Goal: Information Seeking & Learning: Learn about a topic

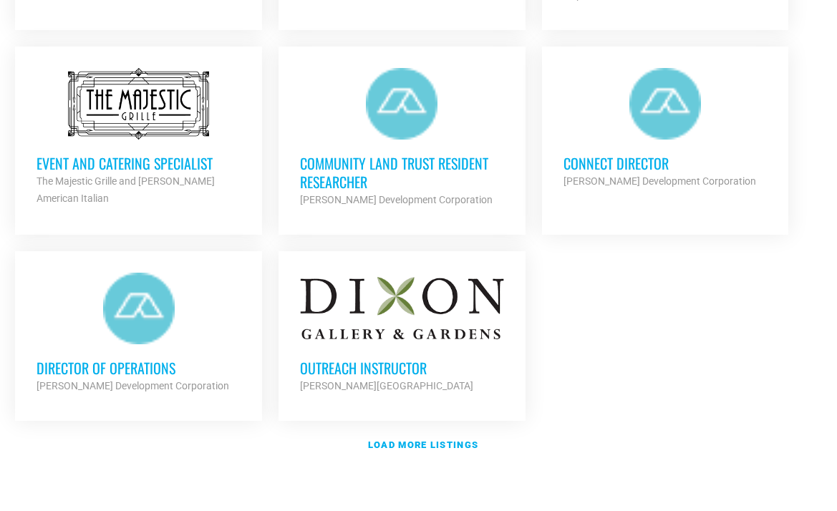
scroll to position [1666, 0]
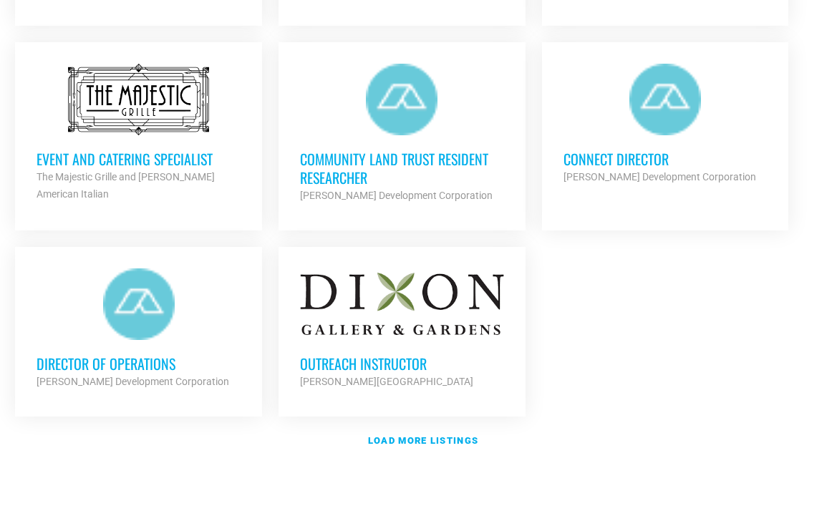
click at [402, 354] on h3 "Outreach Instructor" at bounding box center [402, 363] width 204 height 19
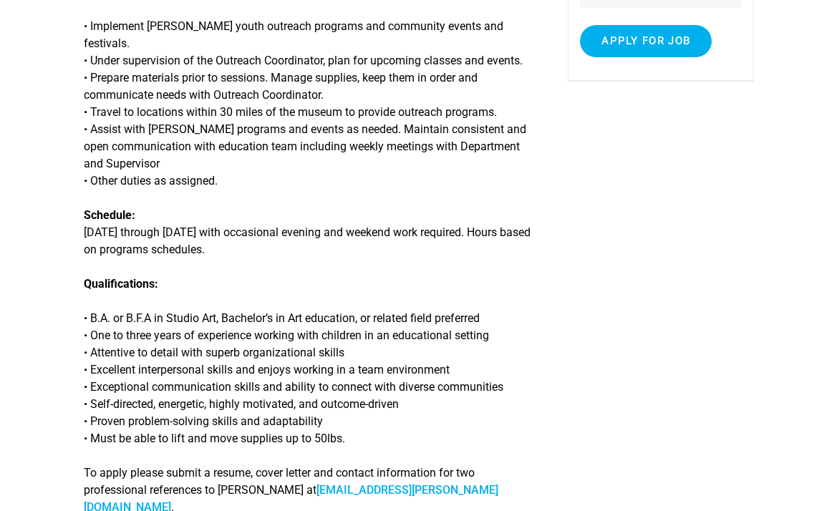
scroll to position [359, 0]
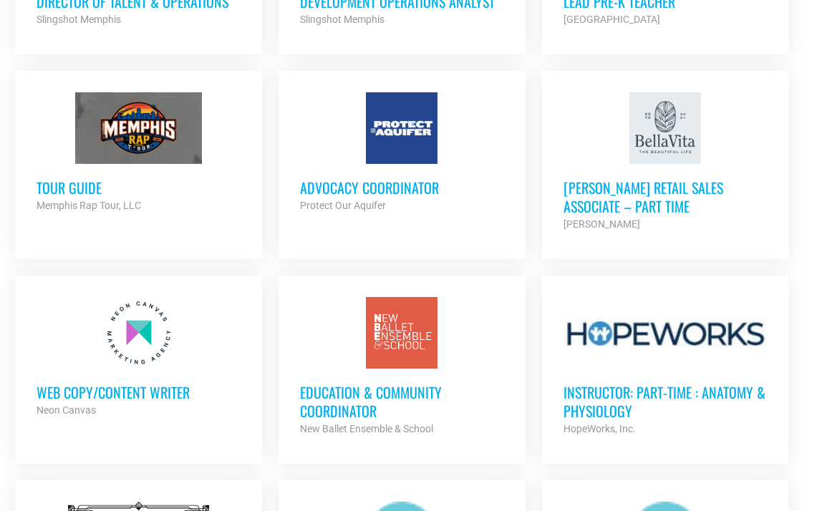
scroll to position [1227, 0]
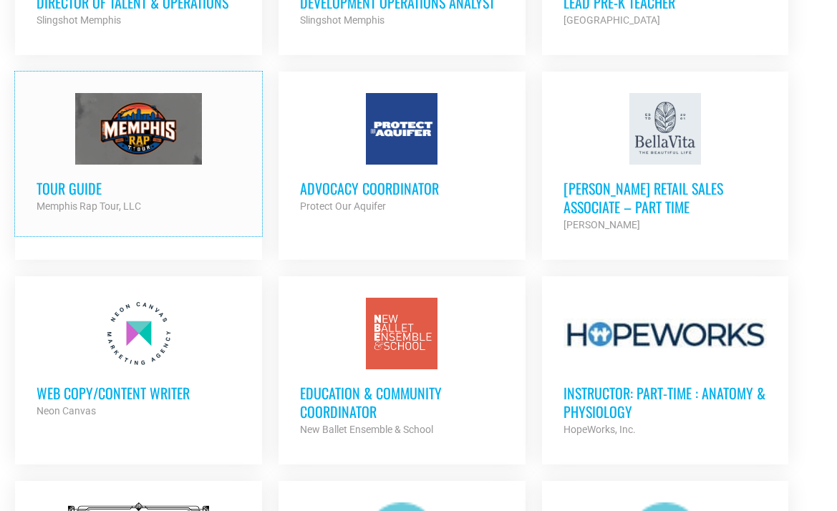
click at [158, 169] on div "Tour Guide Memphis Rap Tour, LLC Partner Org" at bounding box center [139, 190] width 204 height 50
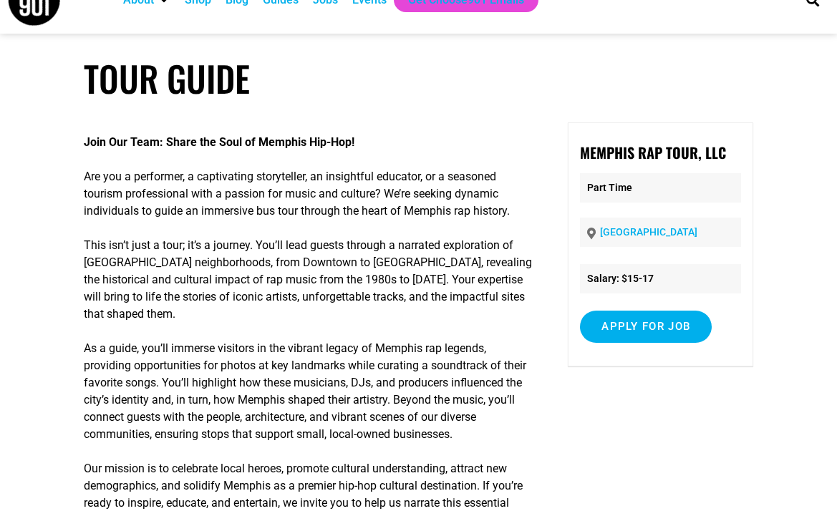
scroll to position [35, 0]
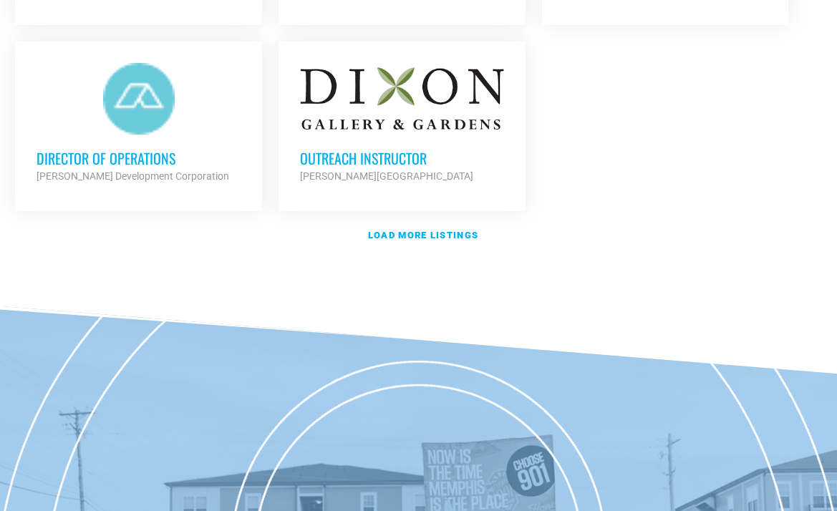
scroll to position [1872, 0]
click at [422, 231] on strong "Load more listings" at bounding box center [423, 234] width 110 height 11
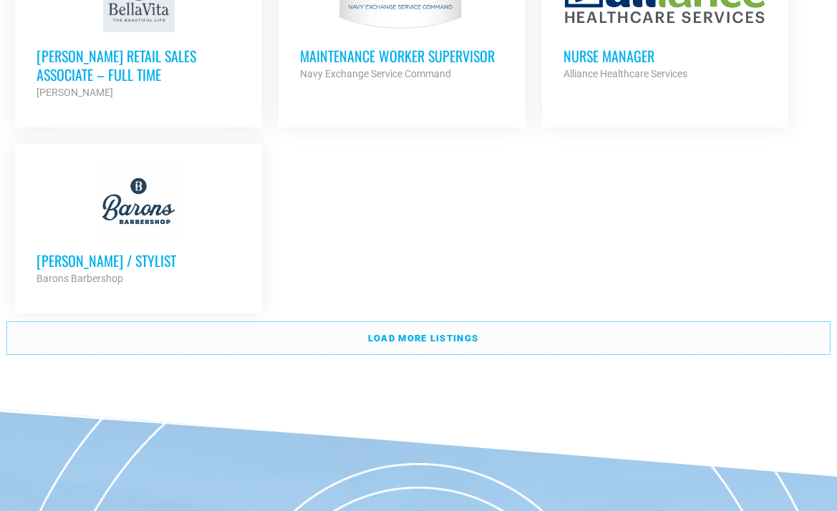
scroll to position [3252, 0]
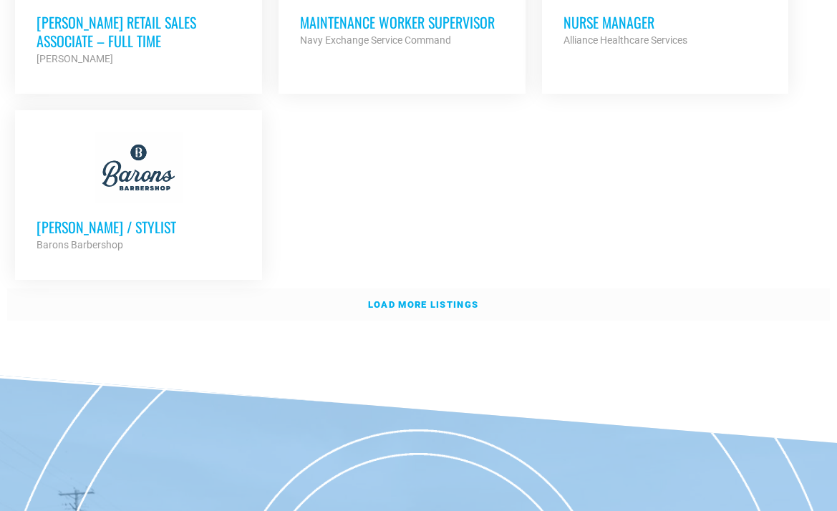
click at [399, 299] on strong "Load more listings" at bounding box center [423, 304] width 110 height 11
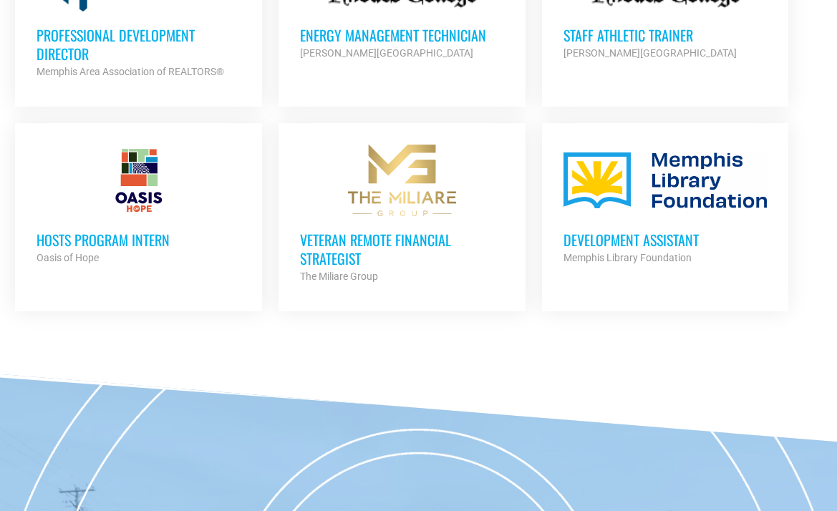
scroll to position [4270, 0]
